Goal: Task Accomplishment & Management: Use online tool/utility

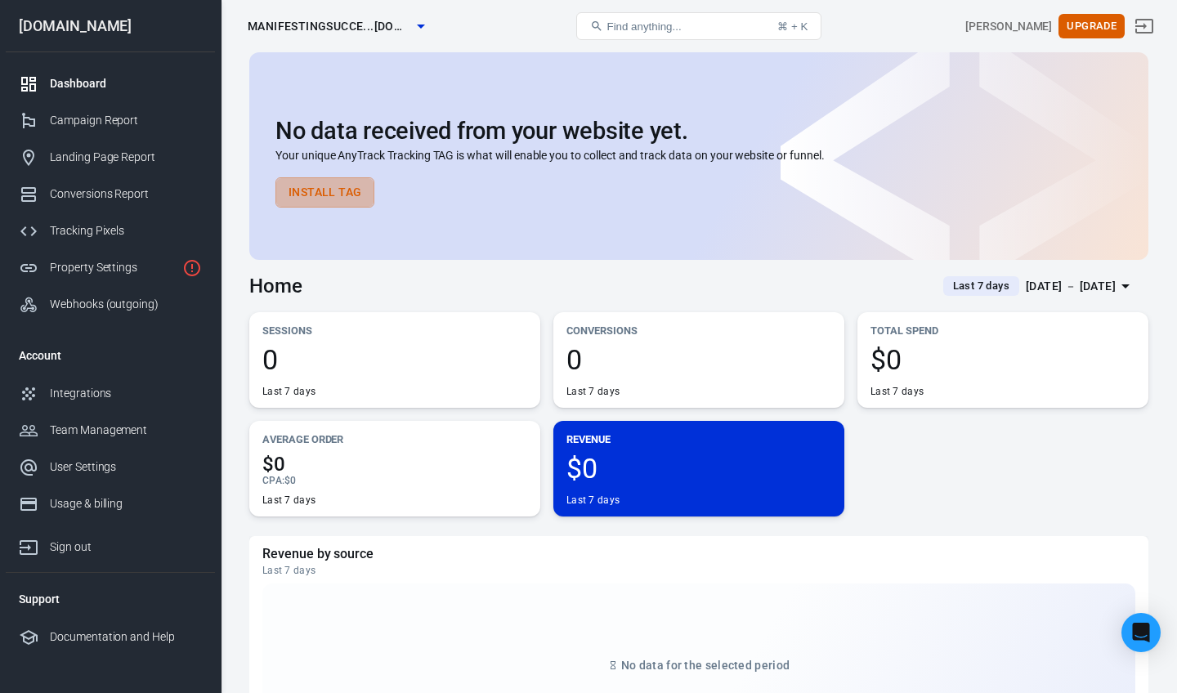
click at [322, 204] on button "Install Tag" at bounding box center [325, 192] width 99 height 30
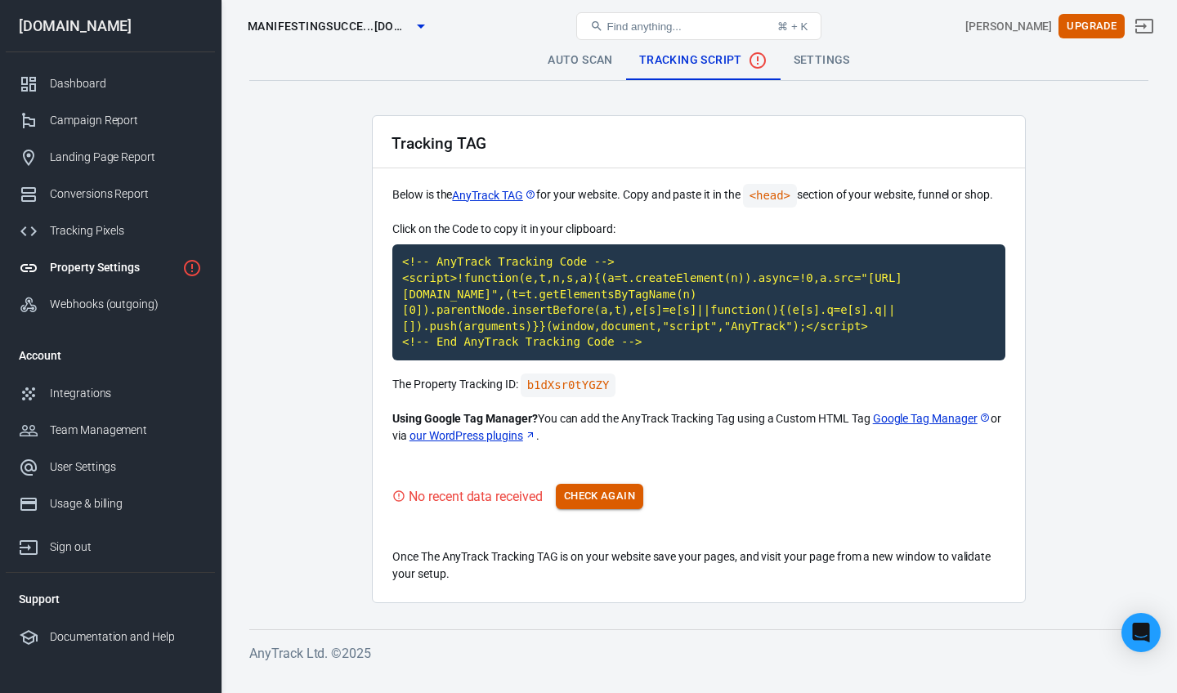
click at [625, 505] on button "Check Again" at bounding box center [599, 496] width 87 height 25
click at [602, 58] on link "Auto Scan" at bounding box center [581, 60] width 92 height 39
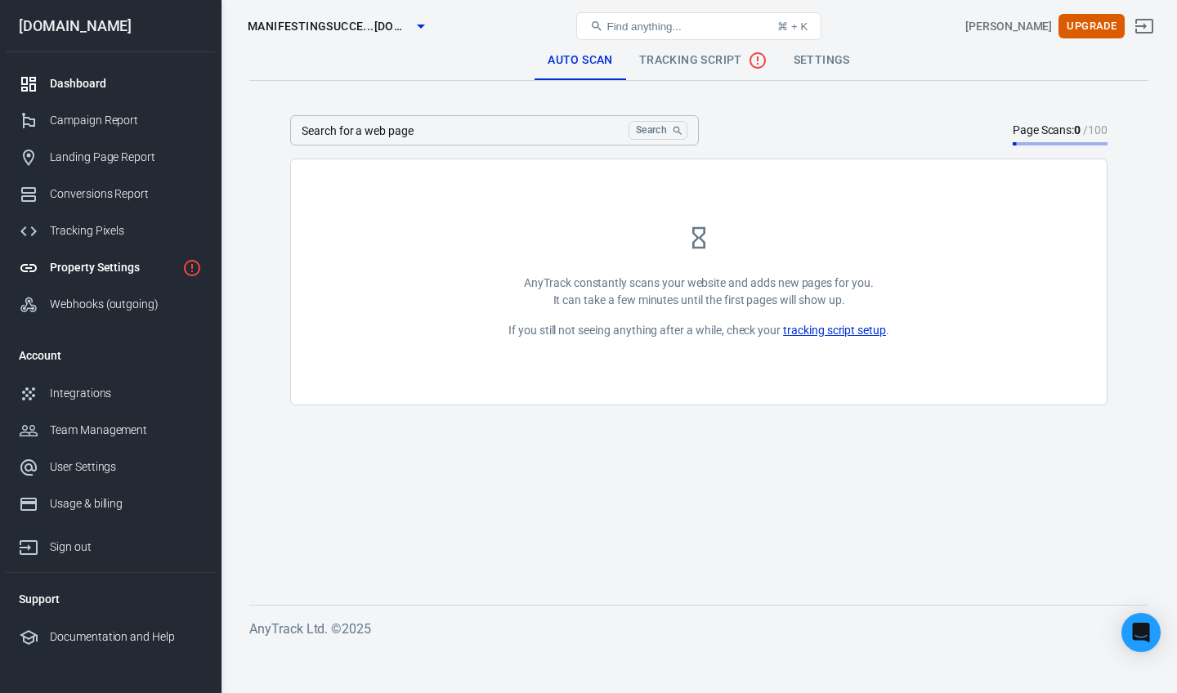
click at [101, 79] on div "Dashboard" at bounding box center [126, 83] width 152 height 17
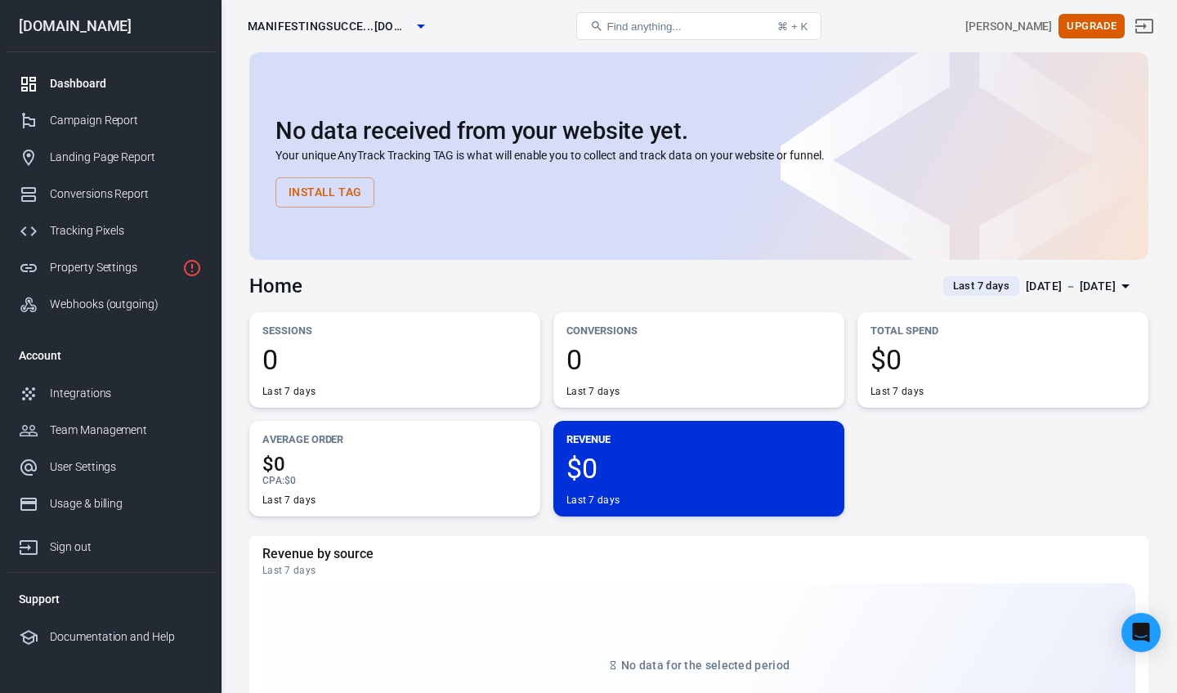
click at [103, 25] on div "[DOMAIN_NAME]" at bounding box center [110, 26] width 209 height 15
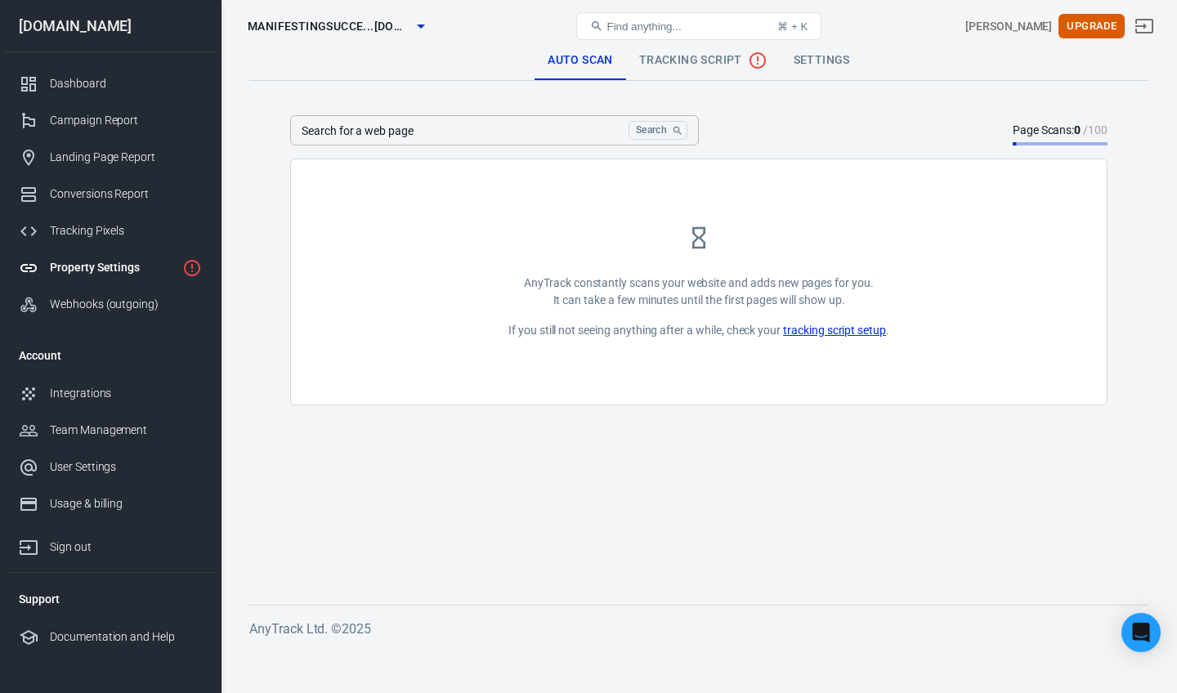
click at [715, 63] on span "Tracking Script" at bounding box center [703, 61] width 128 height 20
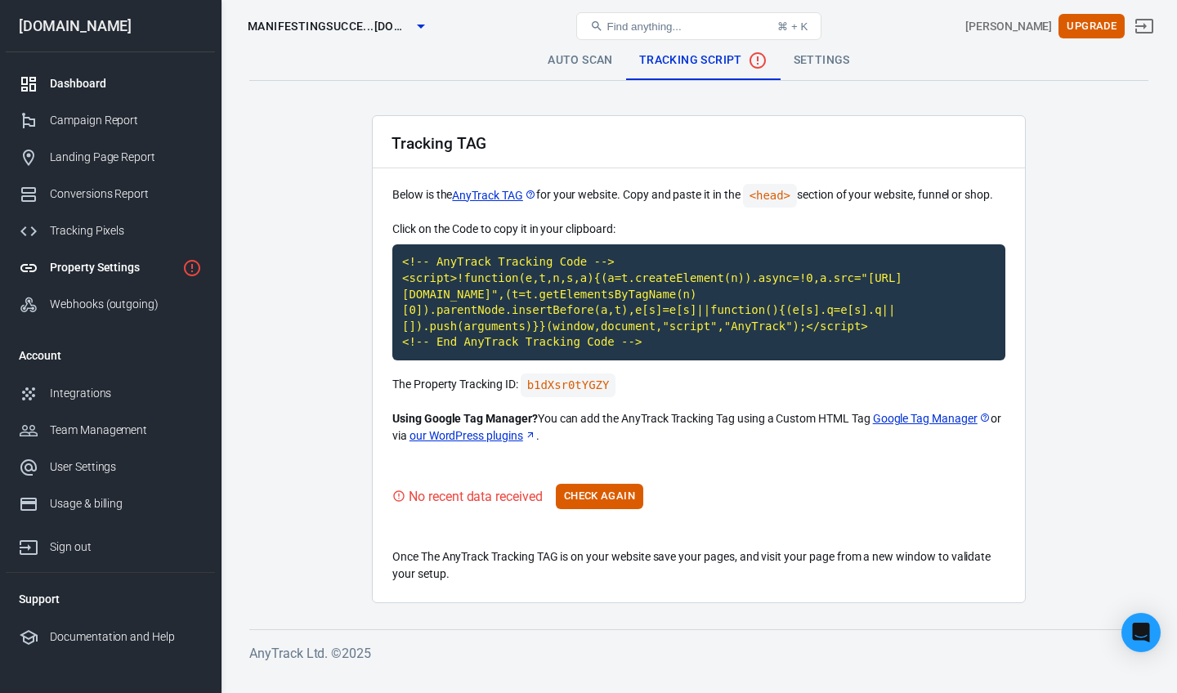
click at [95, 87] on div "Dashboard" at bounding box center [126, 83] width 152 height 17
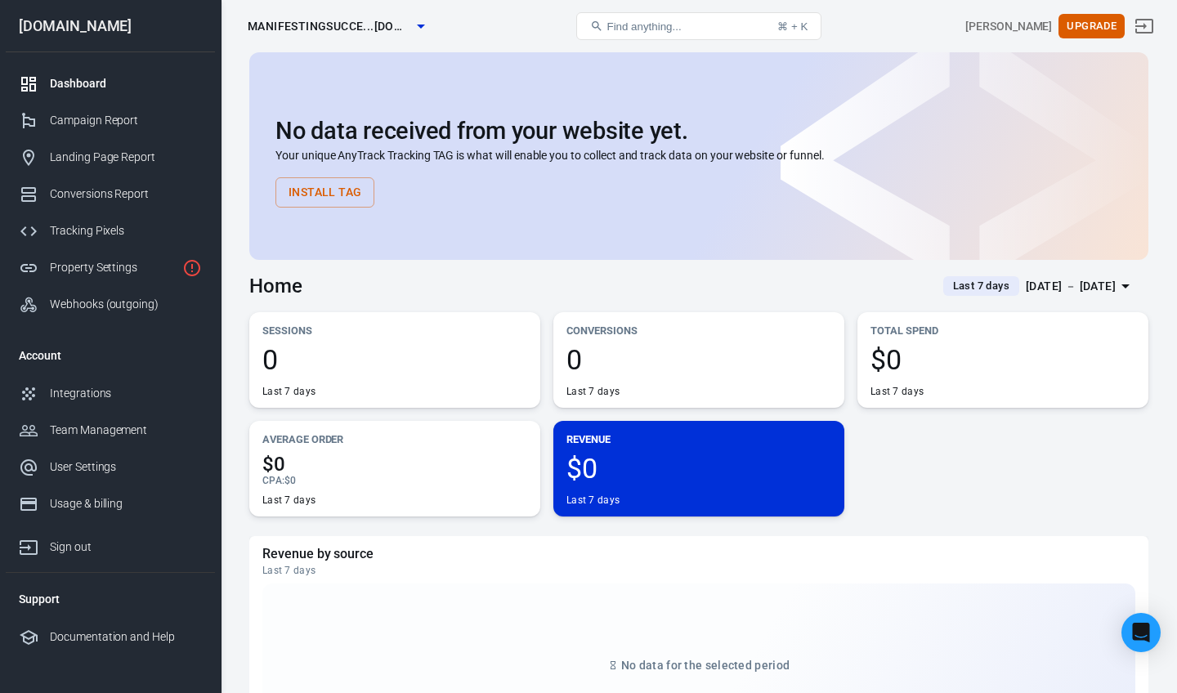
click at [87, 26] on div "[DOMAIN_NAME]" at bounding box center [110, 26] width 209 height 15
